Goal: Task Accomplishment & Management: Use online tool/utility

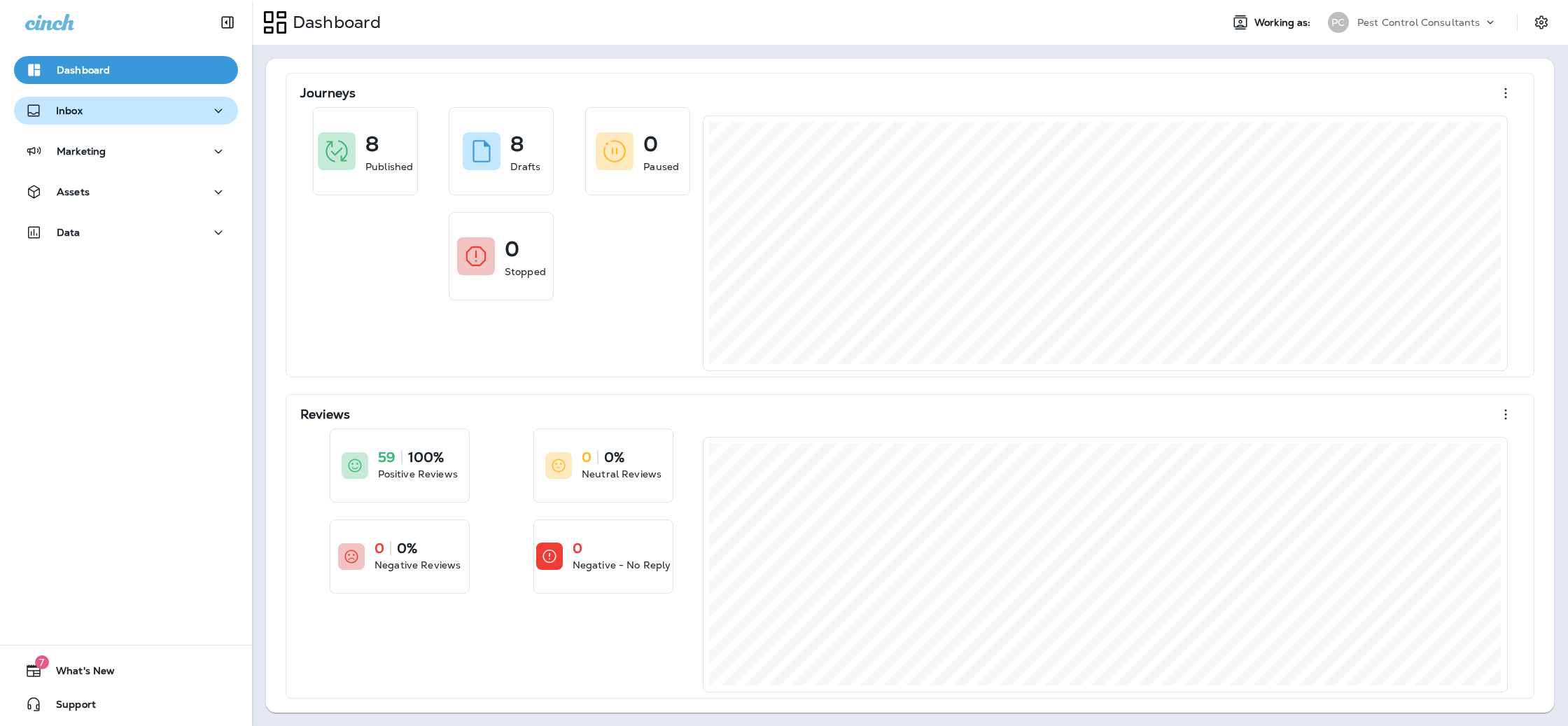
click at [217, 112] on icon "button" at bounding box center [219, 110] width 17 height 17
click at [187, 143] on div "Text Messages" at bounding box center [125, 146] width 213 height 21
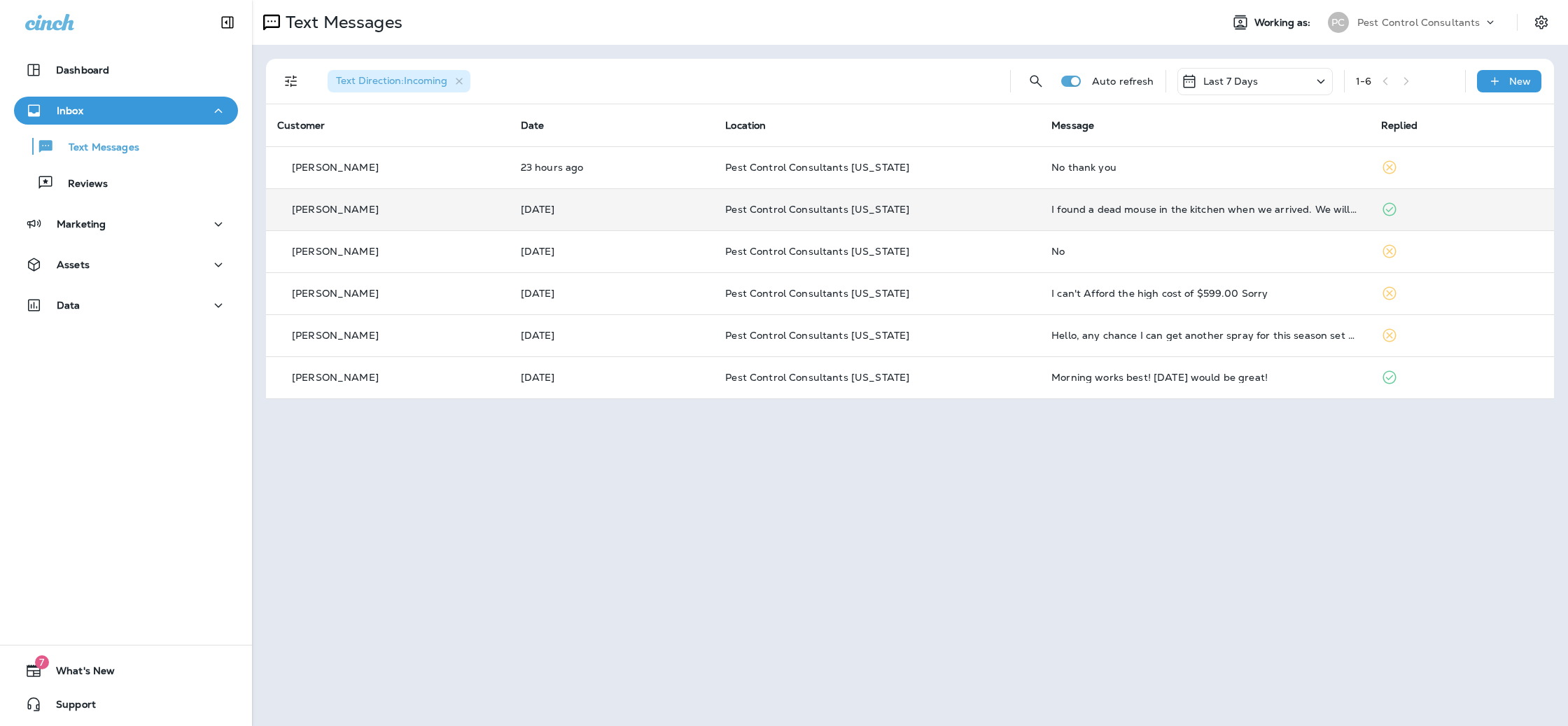
click at [677, 215] on td "[DATE]" at bounding box center [612, 209] width 205 height 42
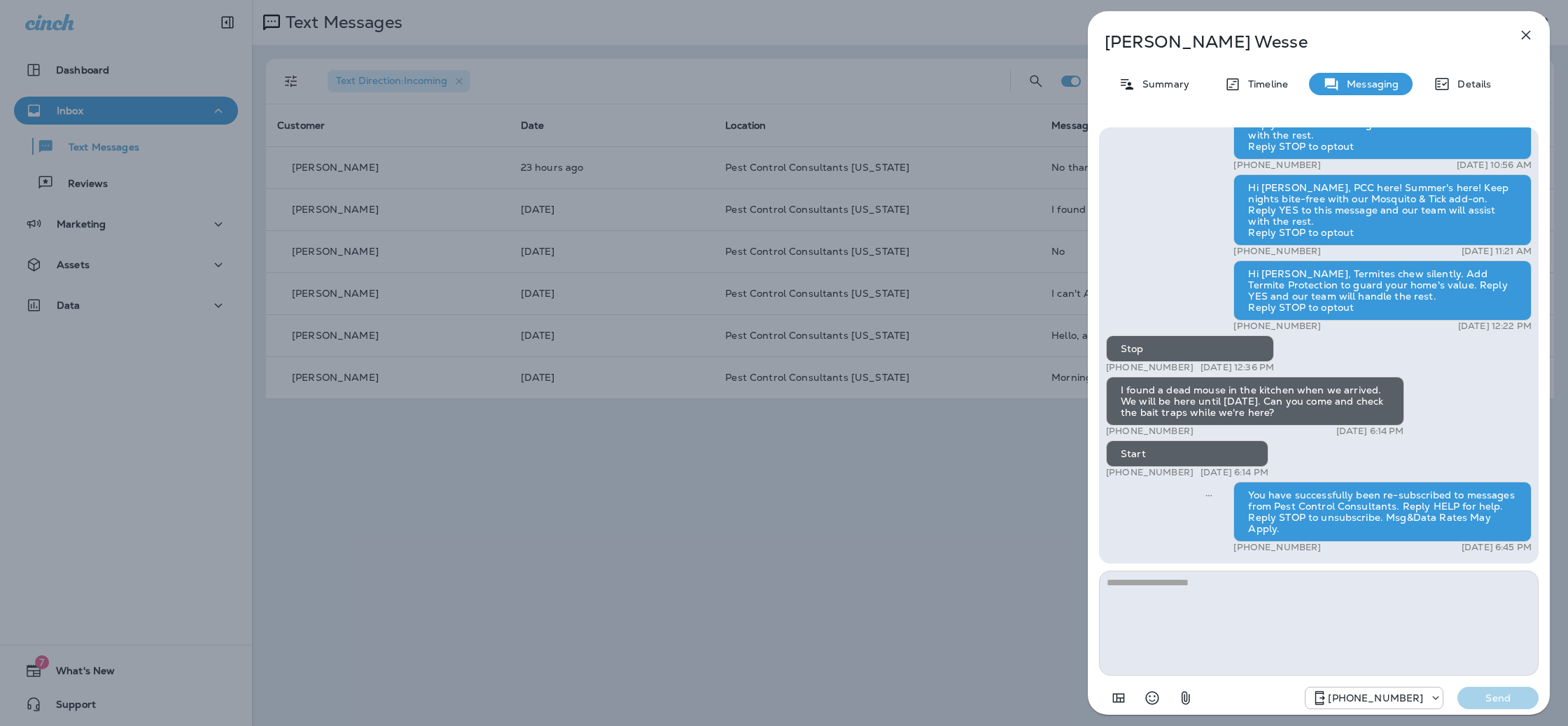
click at [1525, 35] on icon "button" at bounding box center [1526, 35] width 9 height 9
